Goal: Check status: Check status

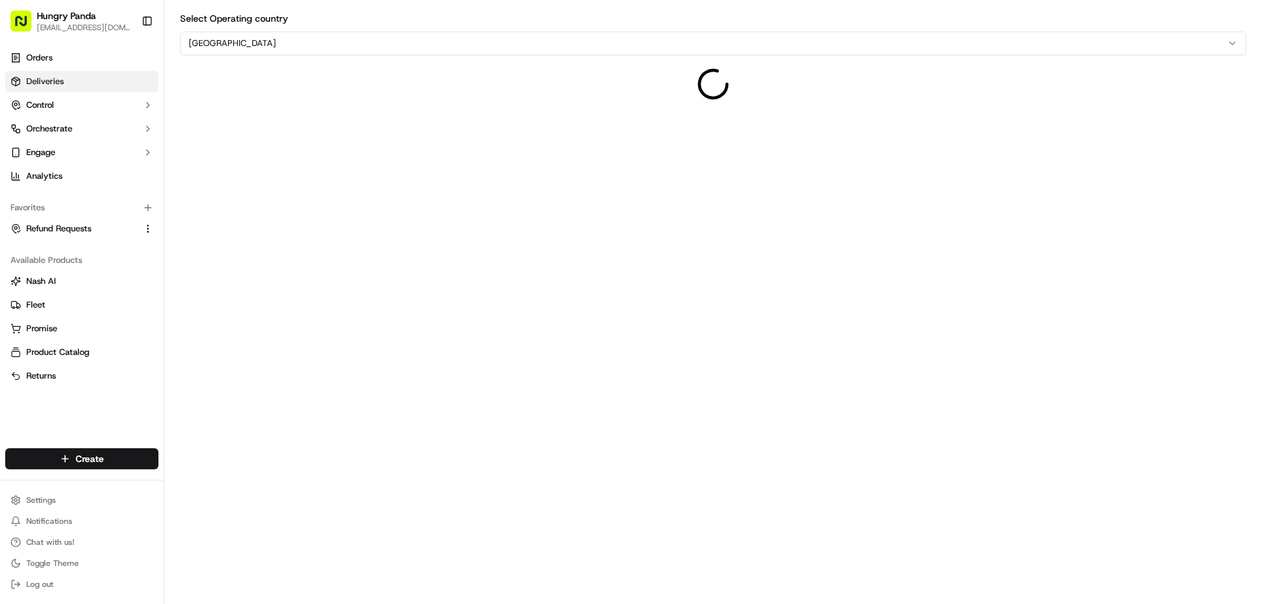
click at [91, 75] on link "Deliveries" at bounding box center [81, 81] width 153 height 21
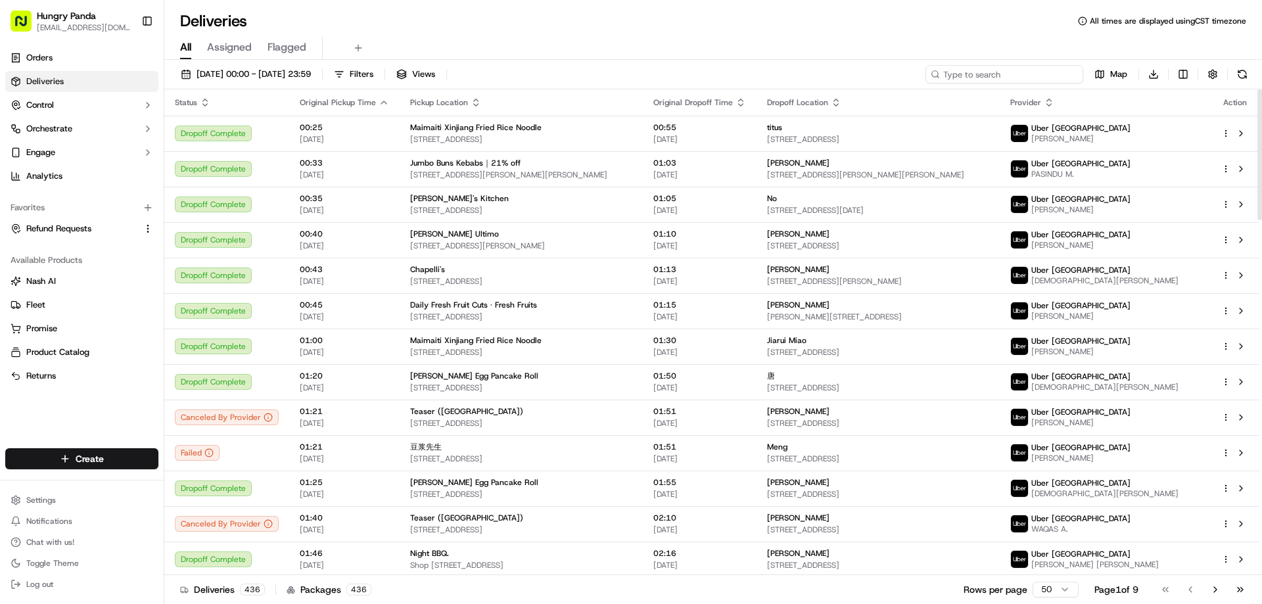
click at [1030, 70] on input at bounding box center [1004, 74] width 158 height 18
click at [240, 71] on span "[DATE] 00:00 - [DATE] 23:59" at bounding box center [254, 74] width 114 height 12
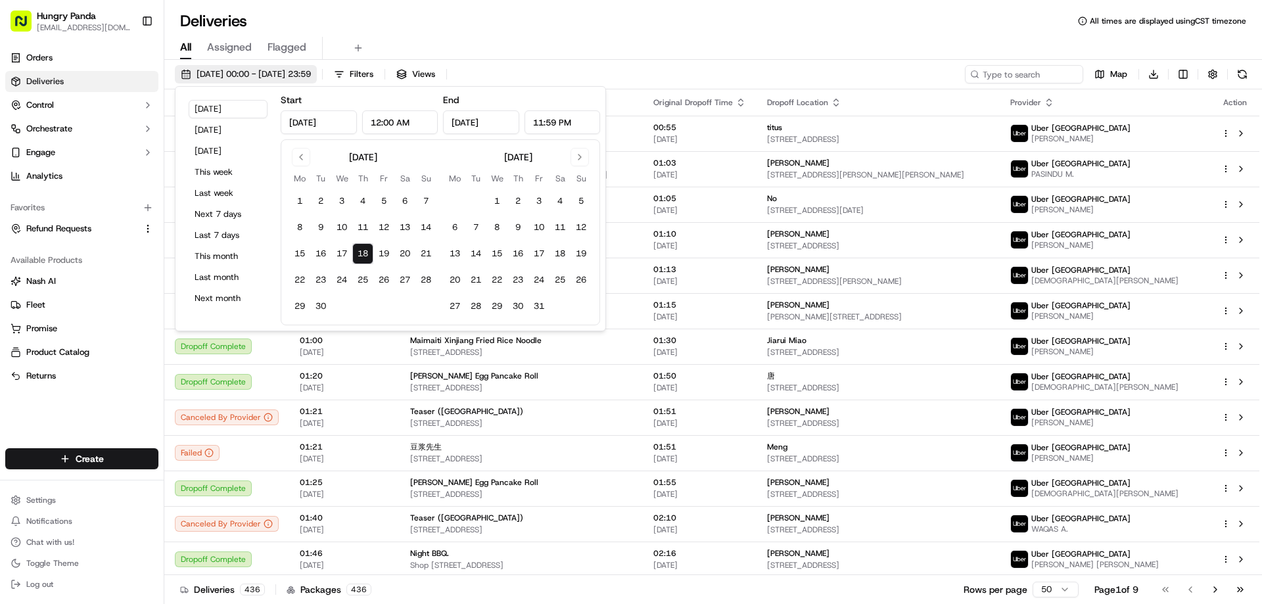
click at [240, 71] on span "[DATE] 00:00 - [DATE] 23:59" at bounding box center [254, 74] width 114 height 12
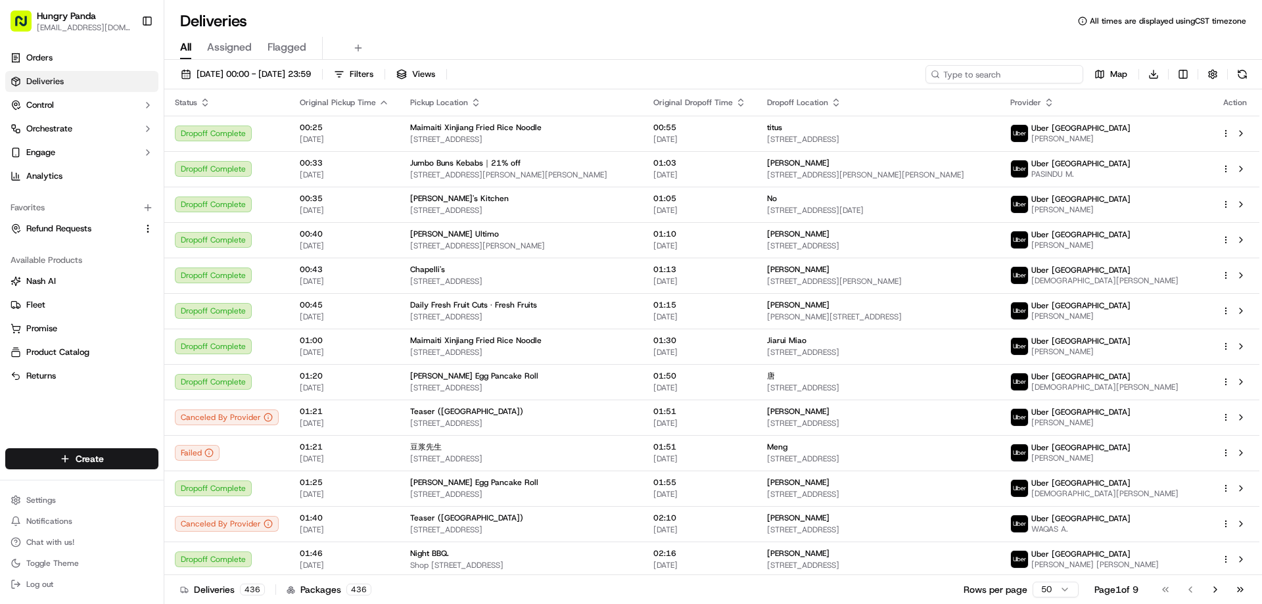
click at [1009, 66] on input at bounding box center [1004, 74] width 158 height 18
paste input "5667113068550728541718"
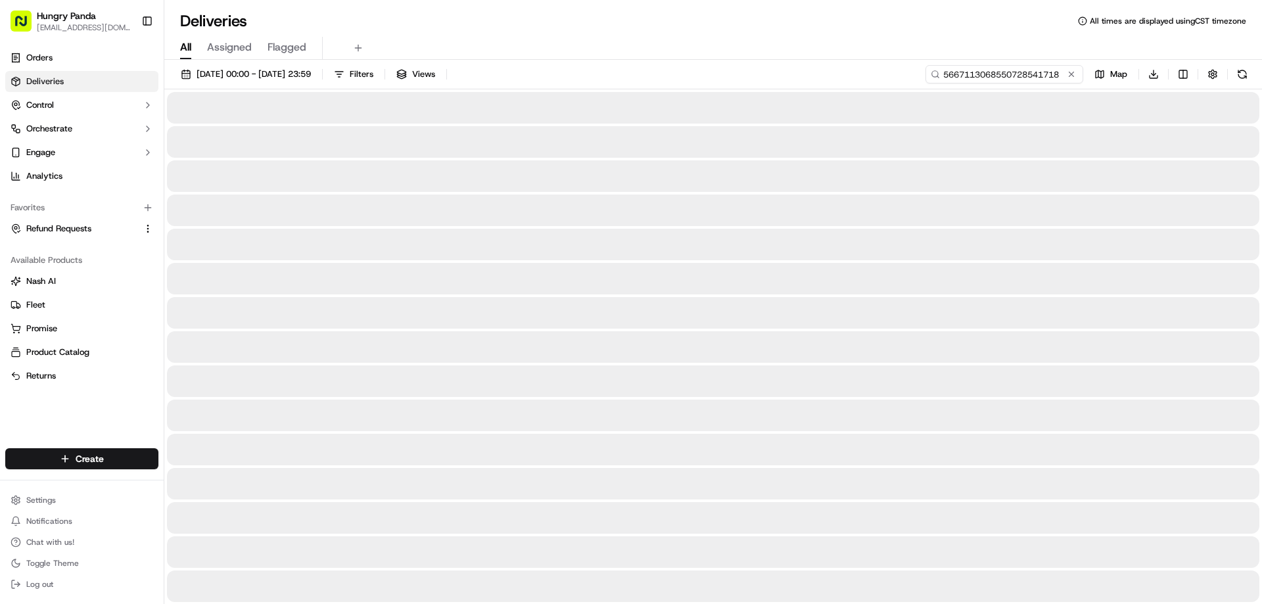
type input "5667113068550728541718"
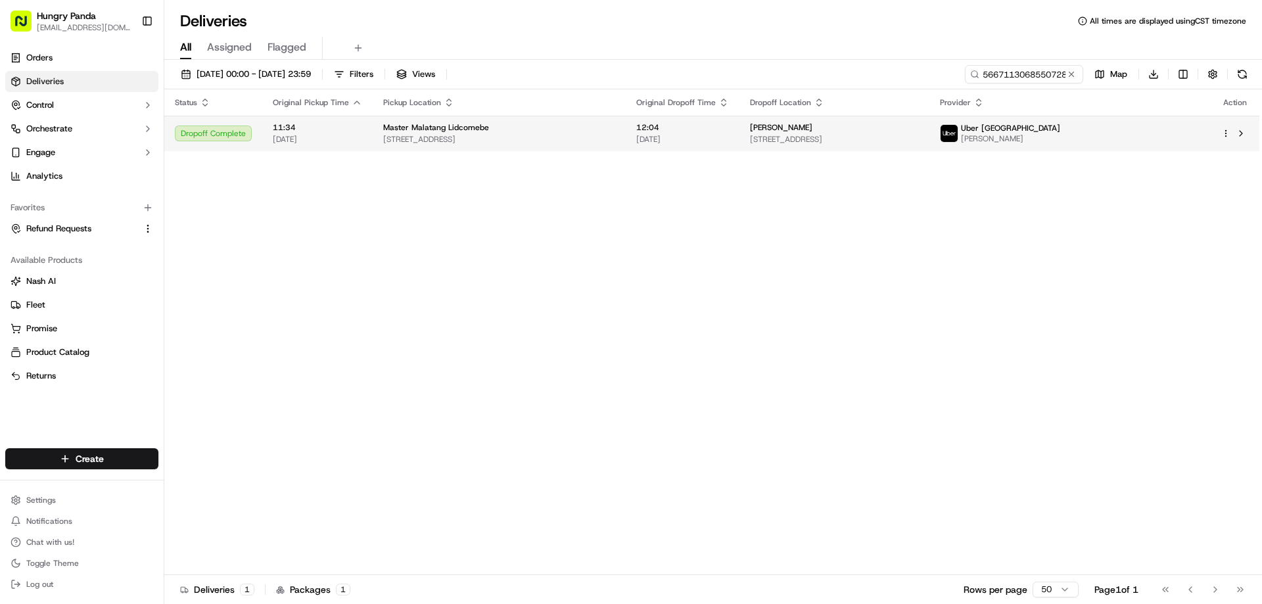
click at [215, 135] on div "Dropoff Complete" at bounding box center [213, 134] width 77 height 16
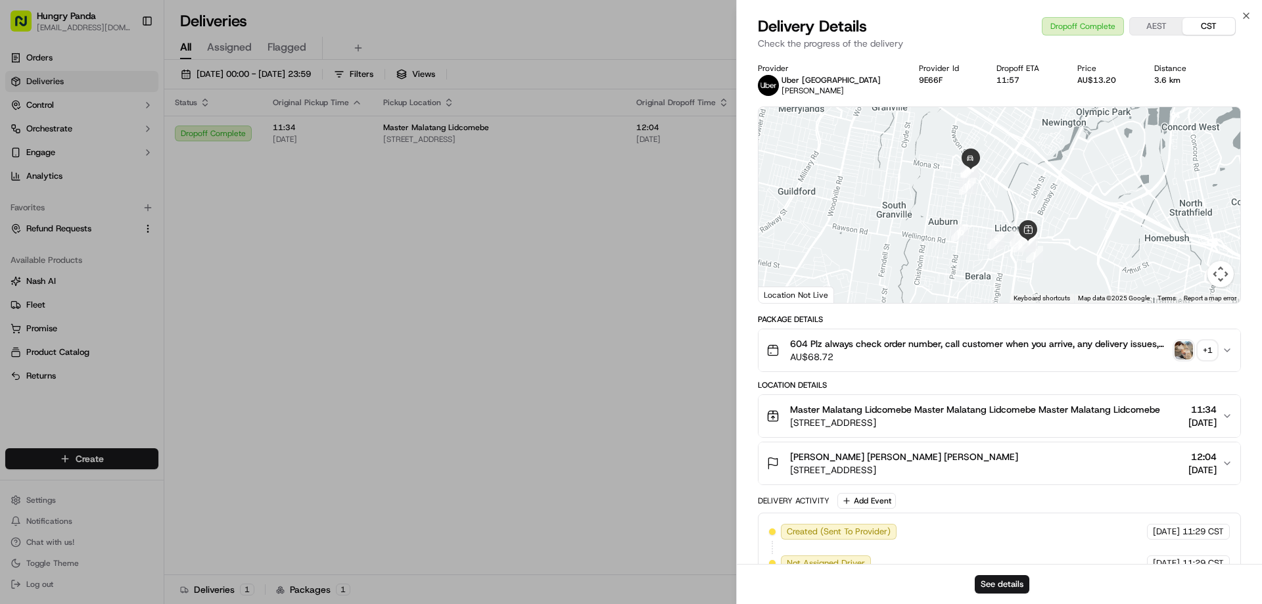
click at [1221, 351] on div "604 Plz always check order number, call customer when you arrive, any delivery …" at bounding box center [993, 350] width 455 height 26
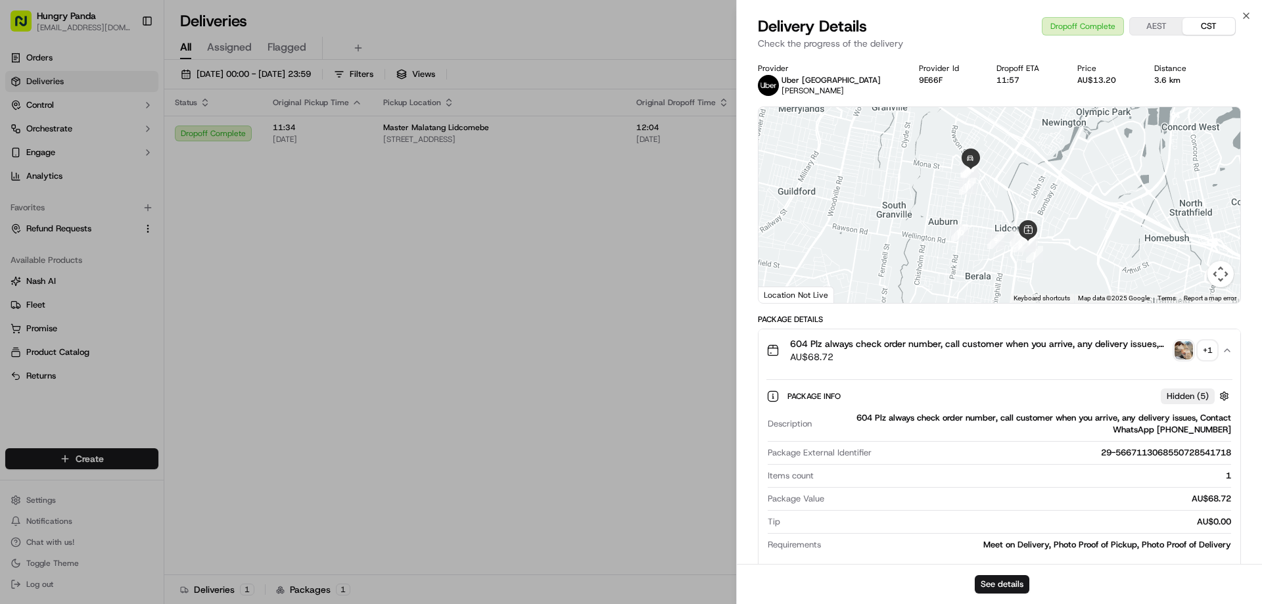
click at [1184, 348] on img "button" at bounding box center [1183, 350] width 18 height 18
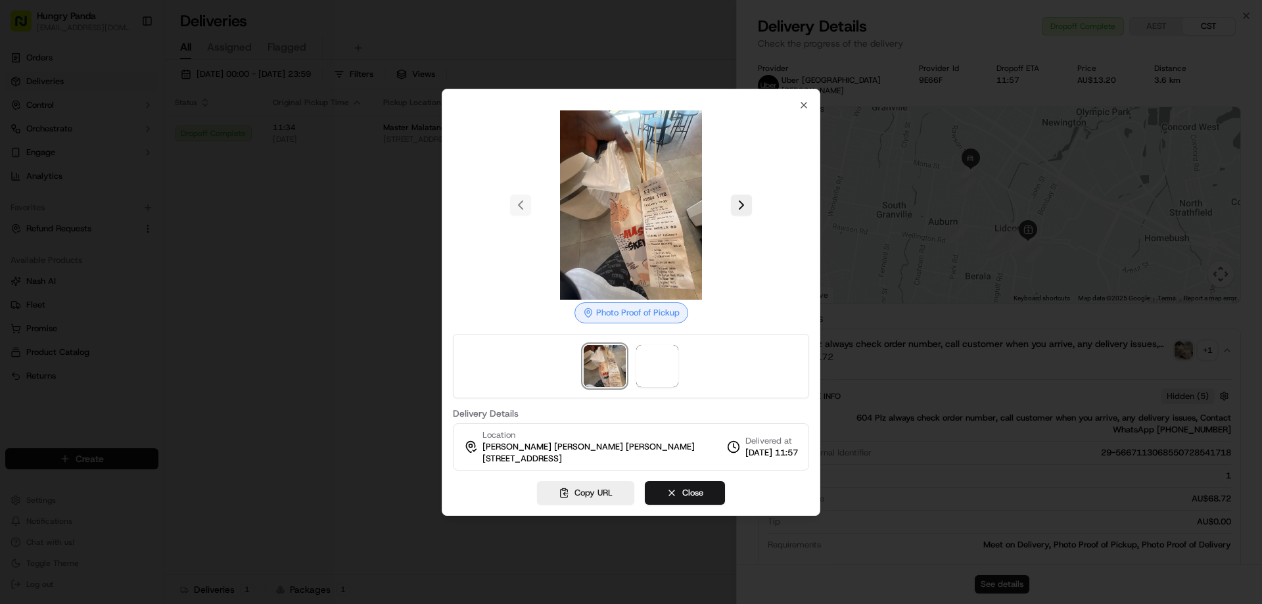
click at [1176, 347] on div at bounding box center [631, 302] width 1262 height 604
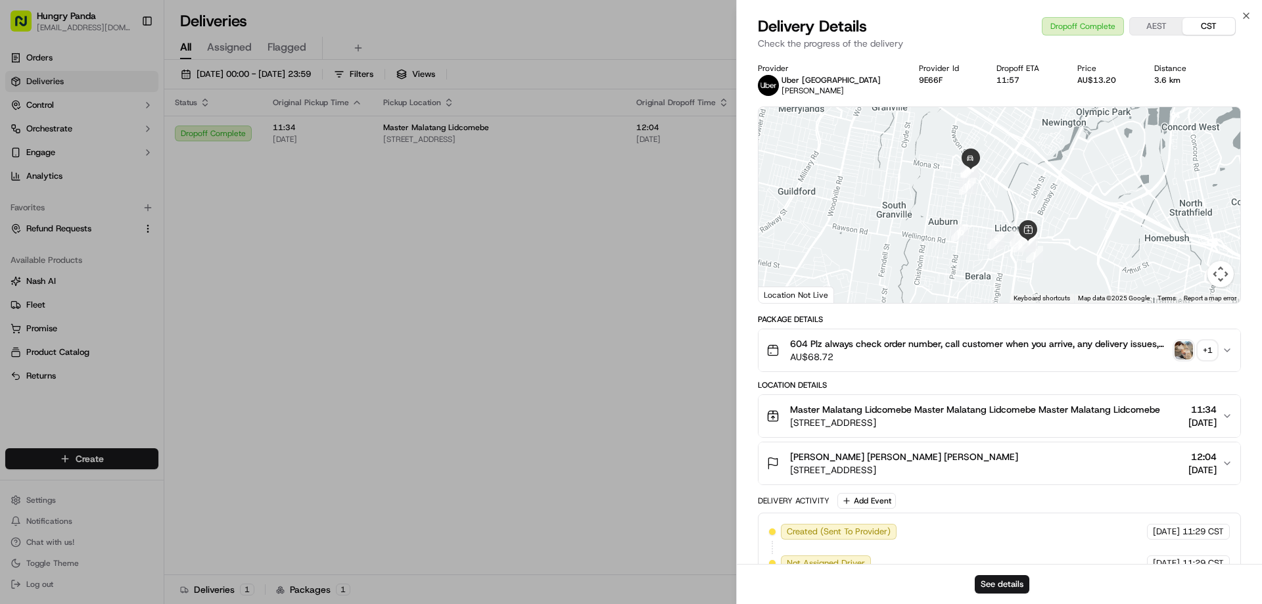
click at [1211, 350] on div "+ 1" at bounding box center [1207, 350] width 18 height 18
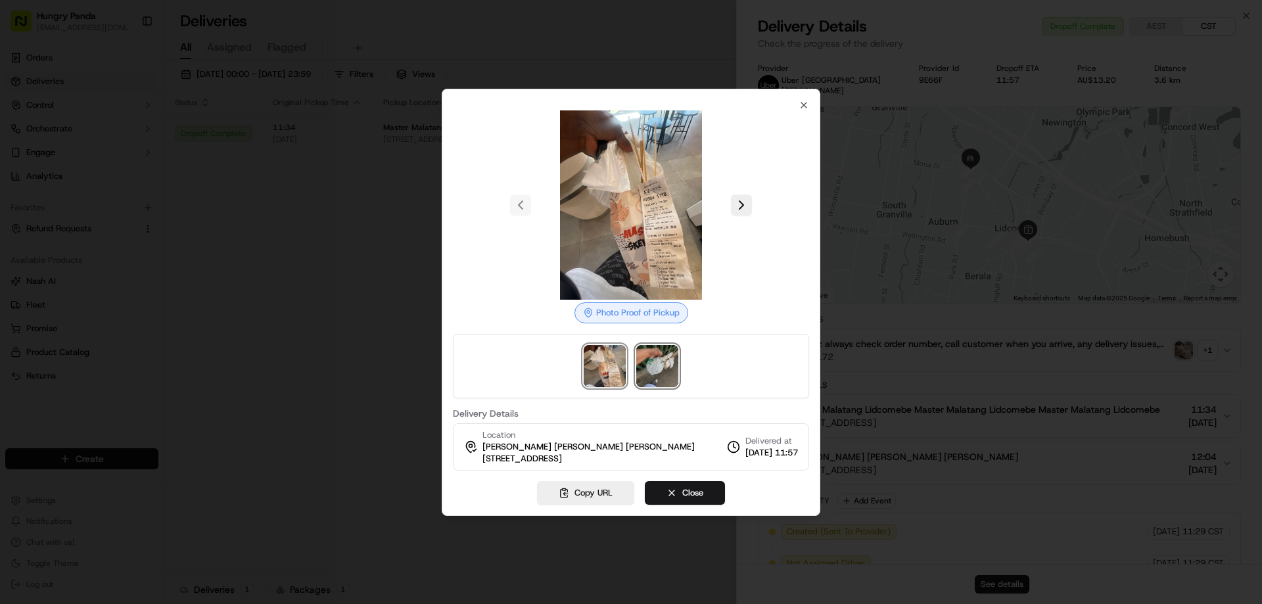
click at [659, 362] on img at bounding box center [657, 366] width 42 height 42
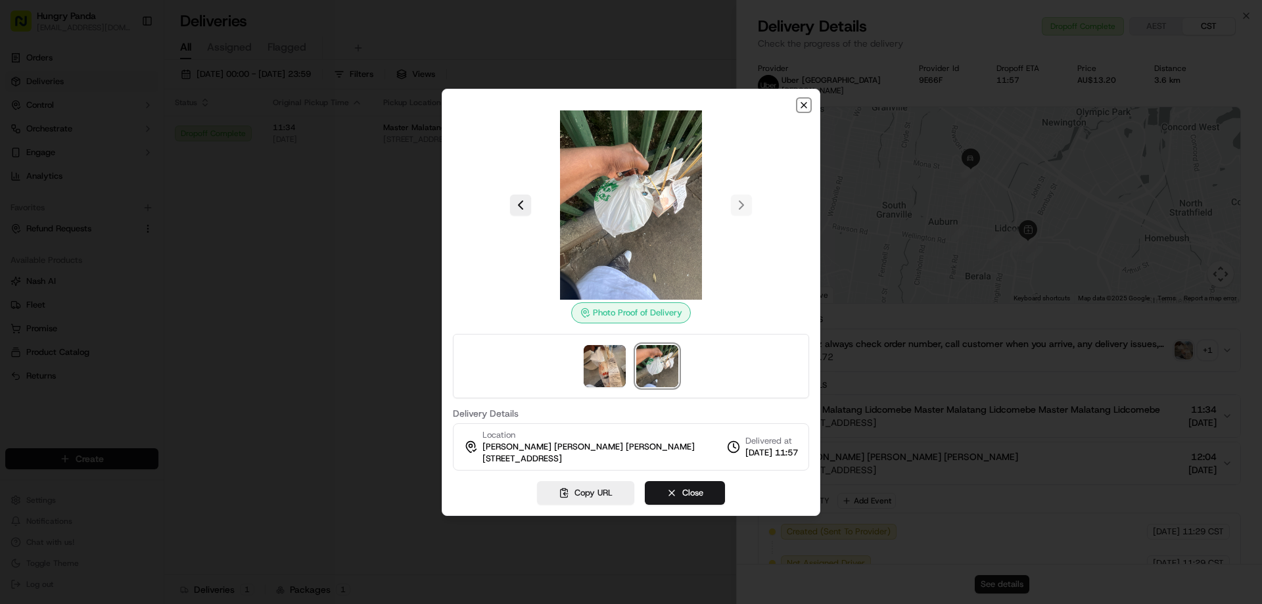
click at [804, 103] on icon "button" at bounding box center [804, 105] width 11 height 11
